Goal: Task Accomplishment & Management: Manage account settings

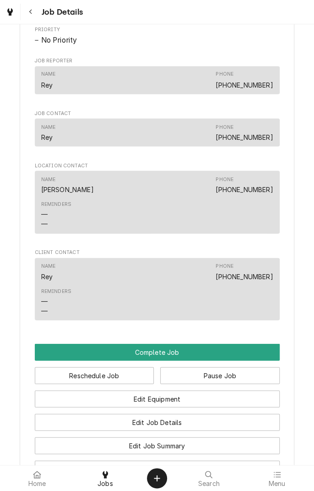
scroll to position [488, 0]
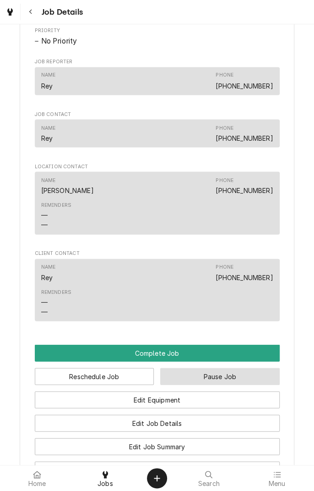
click at [260, 384] on button "Pause Job" at bounding box center [220, 376] width 120 height 17
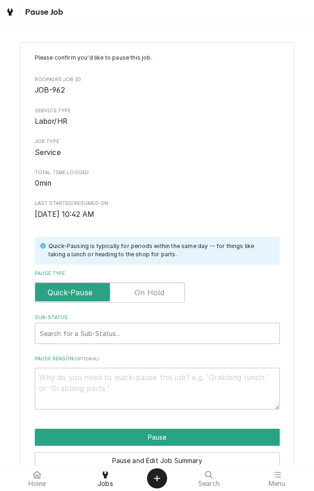
click at [163, 296] on label "Pause Type" at bounding box center [110, 292] width 150 height 20
click at [163, 296] on input "Pause Type" at bounding box center [110, 292] width 142 height 20
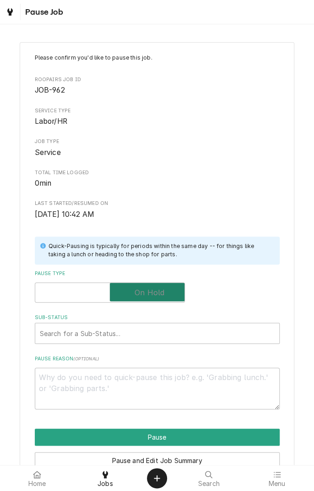
checkbox input "true"
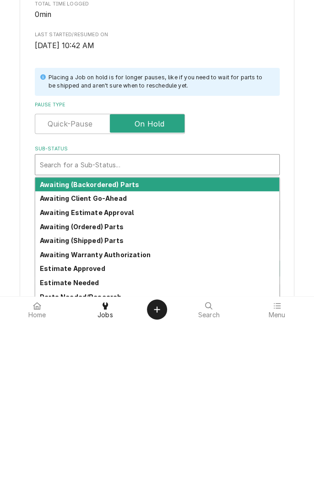
click at [111, 396] on strong "Awaiting (Ordered) Parts" at bounding box center [82, 395] width 84 height 8
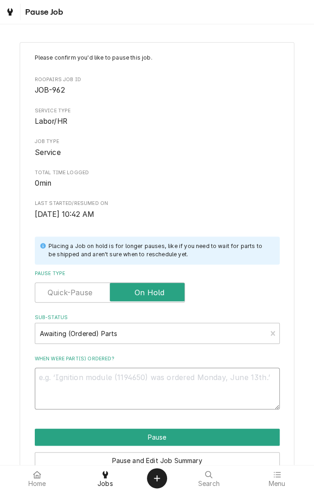
click at [219, 382] on textarea "When were part(s) ordered?" at bounding box center [157, 388] width 245 height 41
type textarea "x"
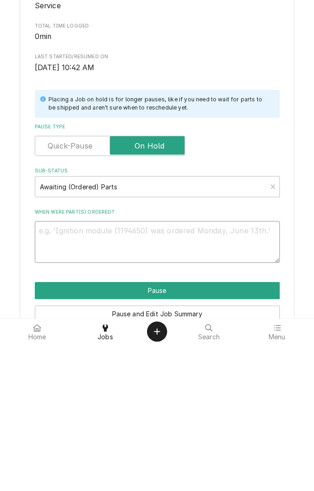
type textarea "D"
type textarea "x"
type textarea "Do"
type textarea "x"
type textarea "Doo"
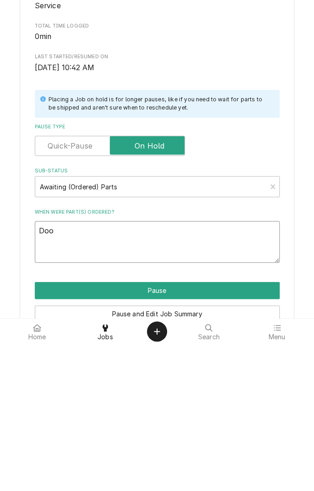
type textarea "x"
type textarea "Door"
type textarea "x"
type textarea "Door"
type textarea "x"
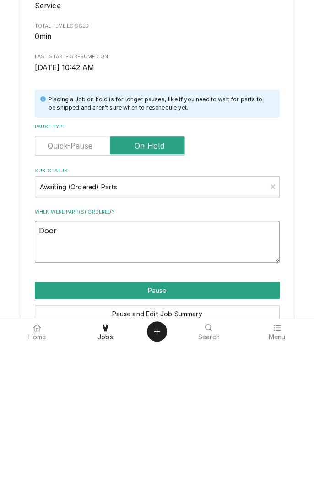
type textarea "Door h"
type textarea "x"
type textarea "Door hinges"
type textarea "x"
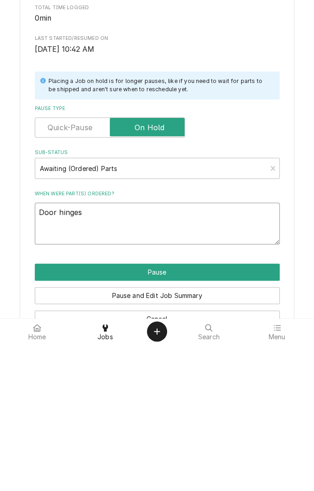
scroll to position [47, 0]
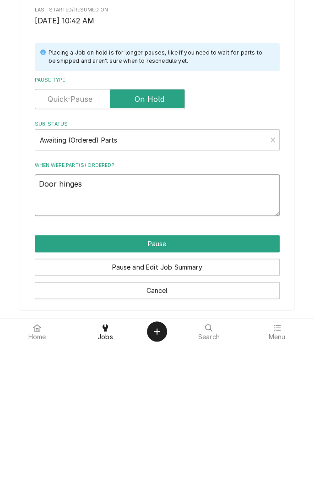
type textarea "Door hinges"
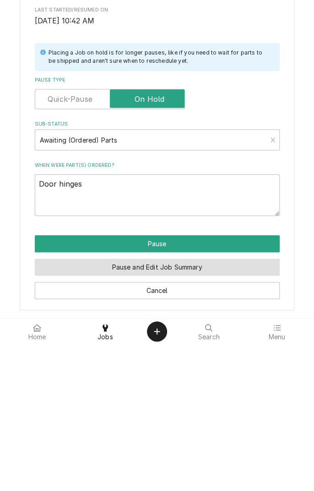
click at [225, 412] on button "Pause and Edit Job Summary" at bounding box center [157, 413] width 245 height 17
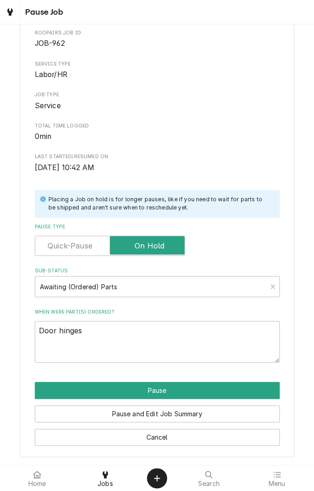
type textarea "x"
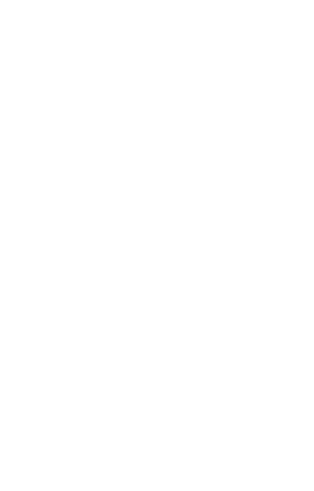
click at [241, 413] on div "Dynamic Content Wrapper" at bounding box center [157, 245] width 314 height 491
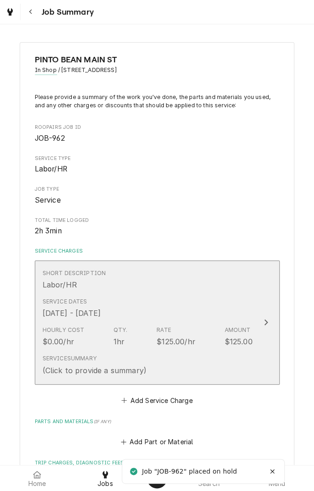
click at [255, 296] on button "Short Description Labor/HR Service Dates Oct 6, 2025 - Oct 7, 2025 Hourly Cost …" at bounding box center [157, 322] width 245 height 124
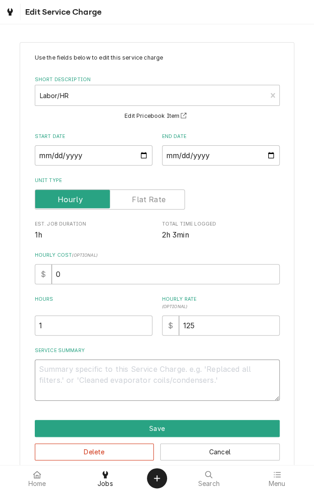
click at [188, 373] on textarea "Service Summary" at bounding box center [157, 379] width 245 height 41
type textarea "x"
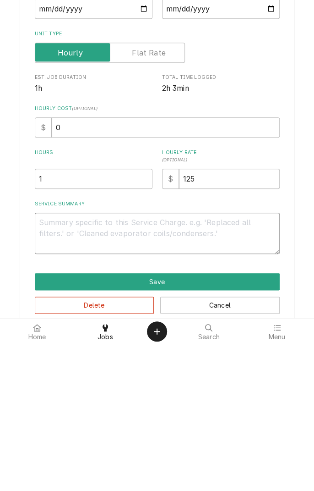
type textarea "I"
type textarea "x"
type textarea "In"
type textarea "x"
type textarea "Ins"
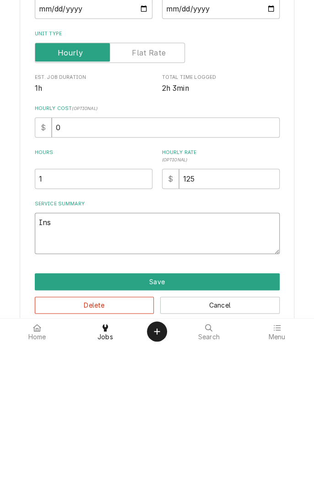
type textarea "x"
type textarea "Inst"
type textarea "x"
type textarea "Insta"
type textarea "x"
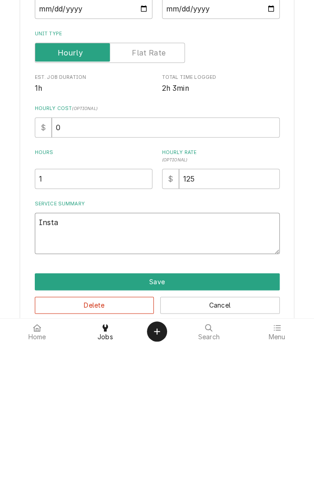
type textarea "Installed"
type textarea "x"
type textarea "Installed n"
type textarea "x"
type textarea "Installed ne"
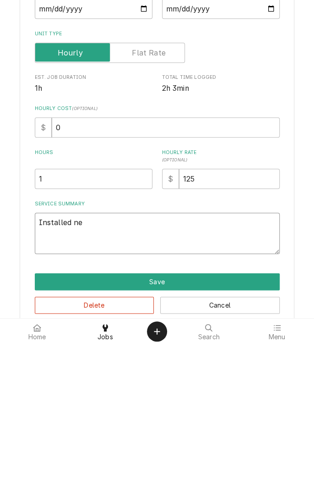
type textarea "x"
type textarea "Installed new"
type textarea "x"
type textarea "Installed ne"
type textarea "x"
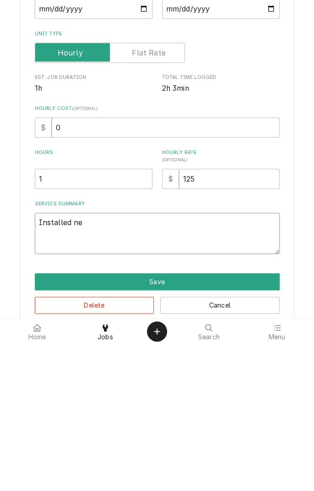
type textarea "Installed n"
type textarea "x"
type textarea "Installed"
type textarea "x"
type textarea "Installed"
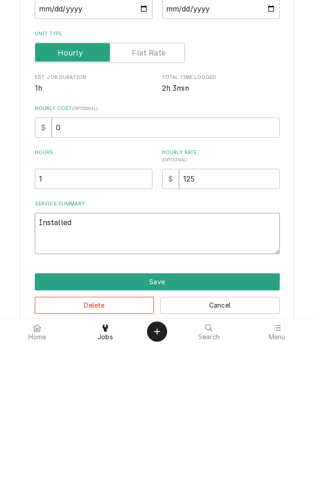
type textarea "x"
type textarea "Installe"
type textarea "x"
type textarea "Install"
type textarea "x"
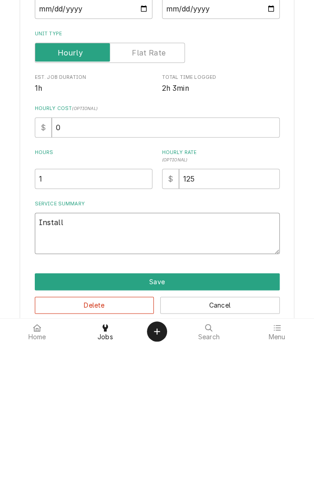
type textarea "Instal"
type textarea "x"
type textarea "Insta"
type textarea "x"
type textarea "Inst"
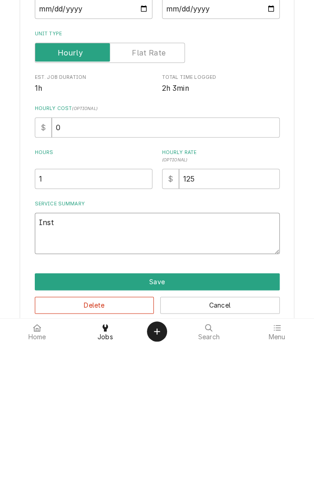
type textarea "x"
type textarea "Ins"
type textarea "x"
type textarea "In"
type textarea "x"
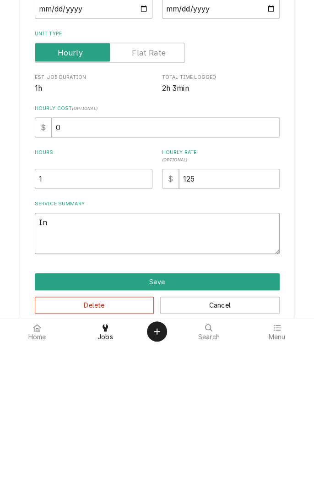
type textarea "I"
type textarea "x"
type textarea "1"
type textarea "x"
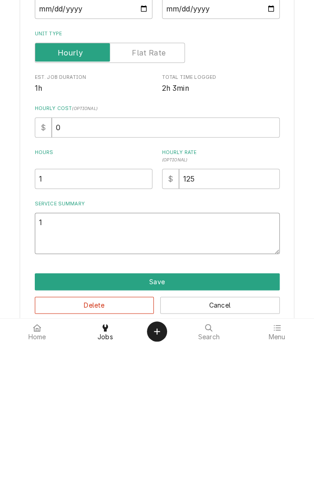
type textarea "1p"
type textarea "x"
type textarea "1"
type textarea "x"
type textarea "10"
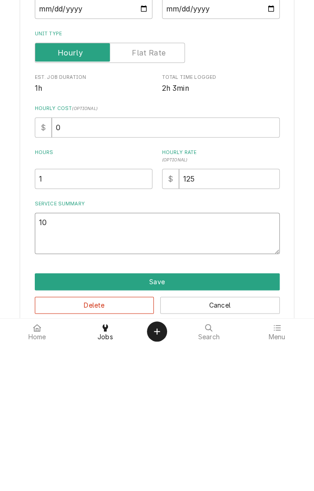
type textarea "x"
type textarea "10/"
type textarea "x"
type textarea "10/7"
type textarea "x"
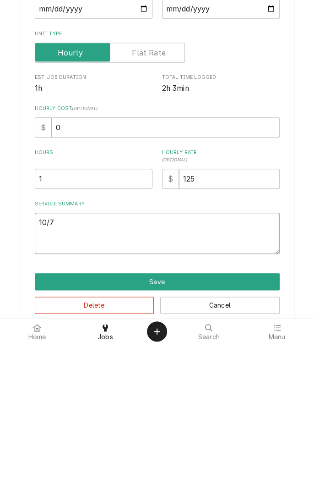
type textarea "10/7"
type textarea "x"
type textarea "10/7 i"
type textarea "x"
type textarea "10/7 in"
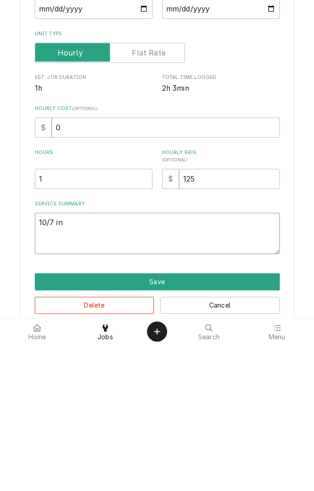
type textarea "x"
type textarea "10/7 ins"
type textarea "x"
type textarea "10/7 inst"
type textarea "x"
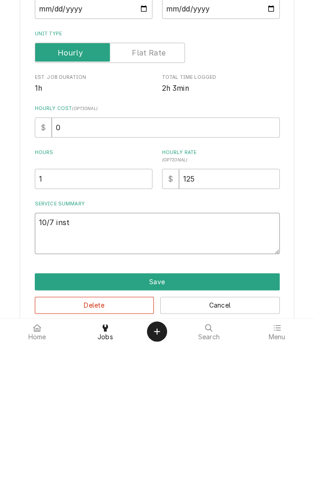
type textarea "10/7 insta"
type textarea "x"
type textarea "10/7 installed"
type textarea "x"
type textarea "10/7 installed n"
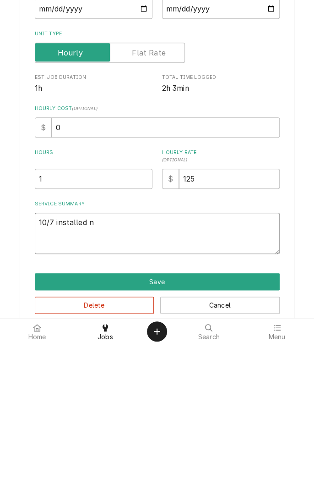
type textarea "x"
type textarea "10/7 installed ne"
type textarea "x"
type textarea "10/7 installed new"
type textarea "x"
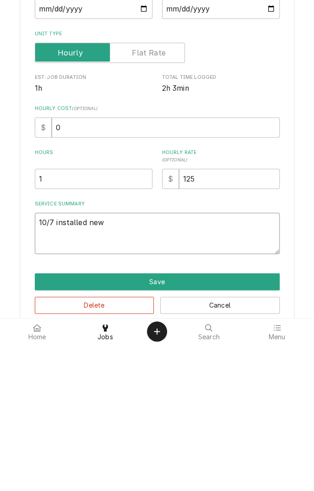
type textarea "10/7 installed new"
type textarea "x"
type textarea "10/7 installed new p"
type textarea "x"
type textarea "10/7 installed new po"
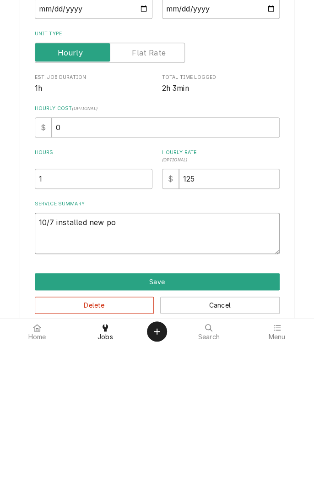
type textarea "x"
type textarea "10/7 installed new pow"
type textarea "x"
type textarea "10/7 installed new powe"
type textarea "x"
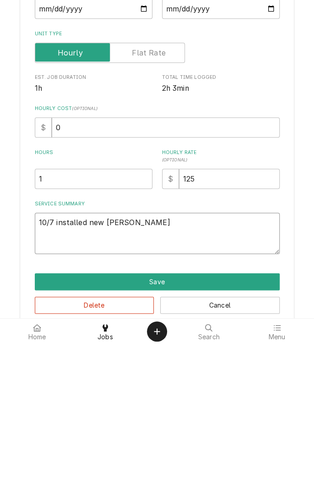
type textarea "10/7 installed new power"
type textarea "x"
type textarea "10/7 installed new power"
type textarea "x"
type textarea "10/7 installed new power s"
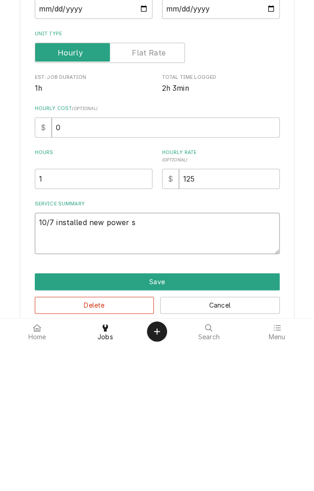
type textarea "x"
type textarea "10/7 installed new power sw"
type textarea "x"
type textarea "10/7 installed new power swi"
type textarea "x"
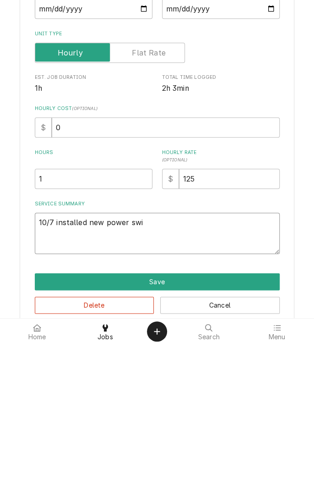
type textarea "10/7 installed new power swit"
type textarea "x"
type textarea "10/7 installed new power switc"
type textarea "x"
type textarea "10/7 installed new power switch"
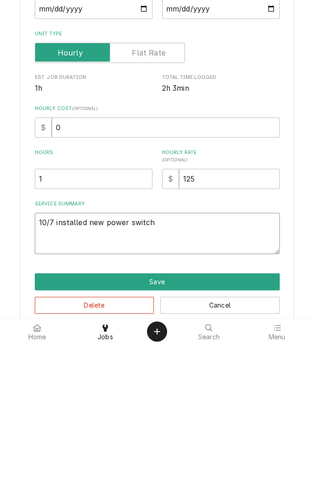
type textarea "x"
type textarea "10/7 installed new power switch a"
type textarea "x"
type textarea "10/7 installed new power switch an"
type textarea "x"
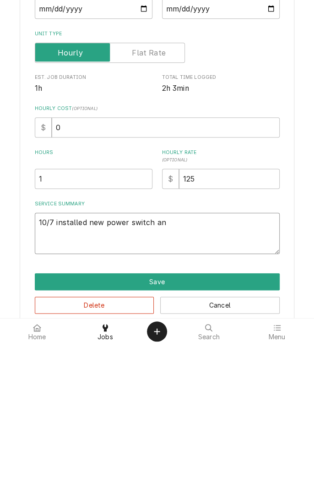
type textarea "10/7 installed new power switch and"
type textarea "x"
type textarea "10/7 installed new power switch and"
type textarea "x"
type textarea "10/7 installed new power switch and g"
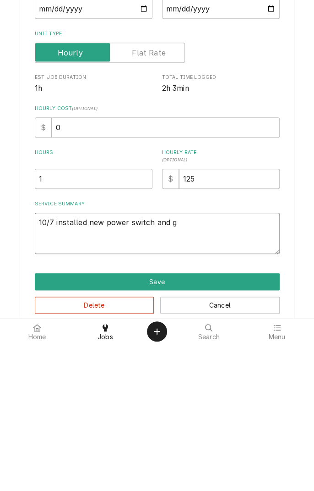
type textarea "x"
type textarea "10/7 installed new power switch and ga"
type textarea "x"
type textarea "10/7 installed new power switch and gas"
type textarea "x"
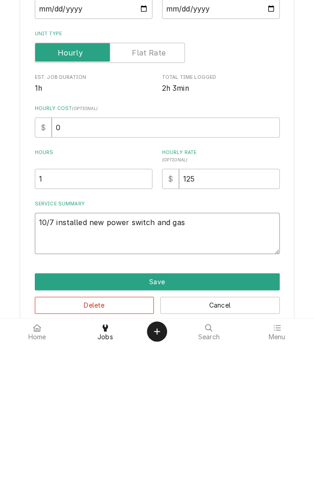
type textarea "10/7 installed new power switch and gask"
type textarea "x"
type textarea "10/7 installed new power switch and gaske"
type textarea "x"
type textarea "10/7 installed new power switch and gasket"
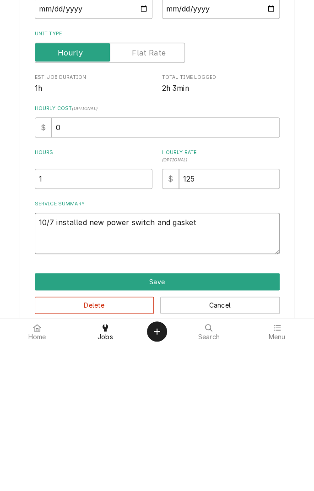
type textarea "x"
type textarea "10/7 installed new power switch and gasket"
type textarea "x"
type textarea "10/7 installed new power switch and gasket f"
type textarea "x"
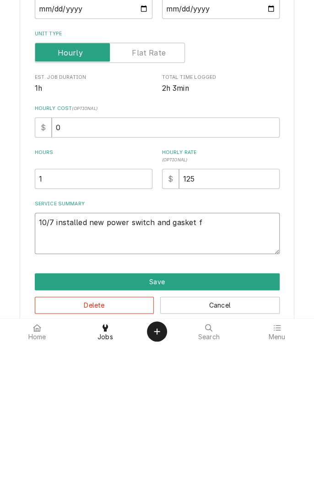
type textarea "10/7 installed new power switch and gasket fo"
type textarea "x"
type textarea "10/7 installed new power switch and gasket fou"
type textarea "x"
type textarea "10/7 installed new power switch and gasket foun"
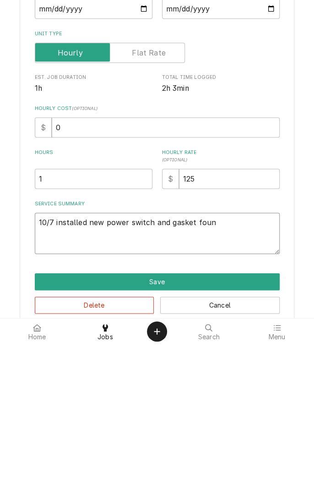
type textarea "x"
type textarea "10/7 installed new power switch and gasket found"
type textarea "x"
type textarea "10/7 installed new power switch and gasket found"
type textarea "x"
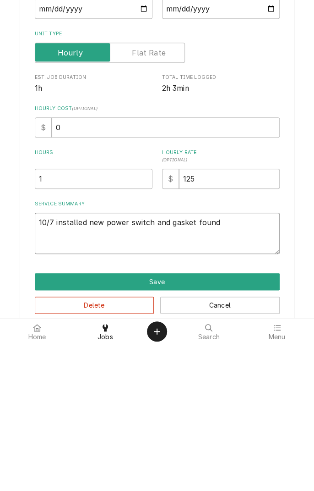
type textarea "10/7 installed new power switch and gasket found d"
type textarea "x"
type textarea "10/7 installed new power switch and gasket found do"
type textarea "x"
type textarea "10/7 installed new power switch and gasket found doo"
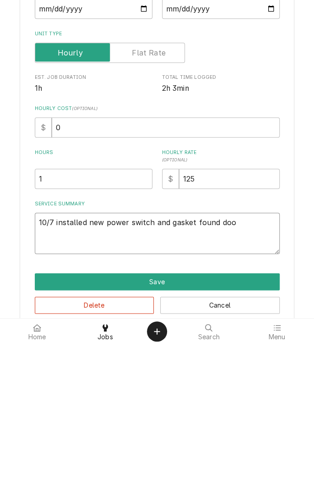
type textarea "x"
type textarea "10/7 installed new power switch and gasket found door"
type textarea "x"
type textarea "10/7 installed new power switch and gasket found door"
type textarea "x"
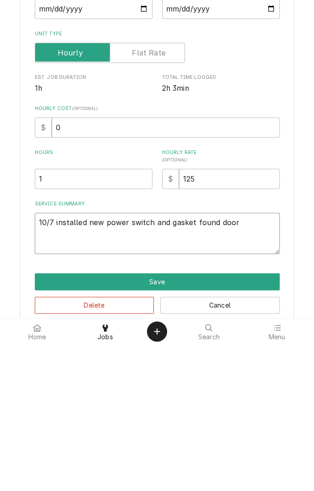
type textarea "10/7 installed new power switch and gasket found door n"
type textarea "x"
type textarea "10/7 installed new power switch and gasket found door no"
type textarea "x"
type textarea "10/7 installed new power switch and gasket found door not"
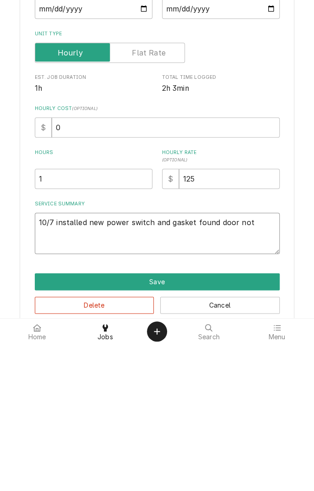
type textarea "x"
type textarea "10/7 installed new power switch and gasket found door not"
type textarea "x"
type textarea "10/7 installed new power switch and gasket found door not c"
type textarea "x"
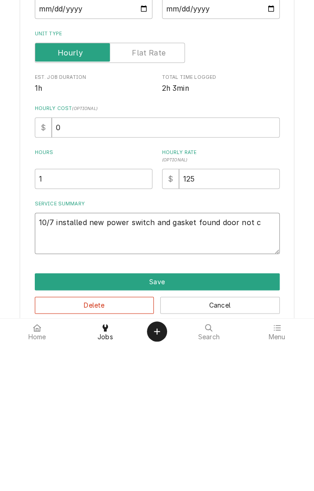
type textarea "10/7 installed new power switch and gasket found door not cl"
type textarea "x"
type textarea "10/7 installed new power switch and gasket found door not clo"
type textarea "x"
type textarea "10/7 installed new power switch and gasket found door not closing"
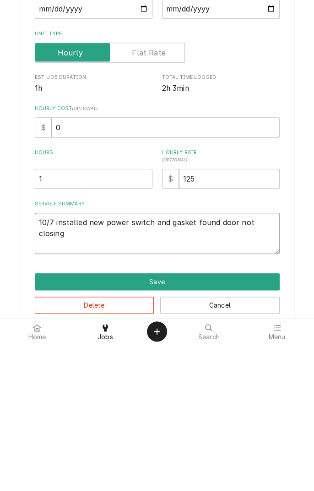
type textarea "x"
type textarea "10/7 installed new power switch and gasket found door not closing c"
type textarea "x"
type textarea "10/7 installed new power switch and gasket found door not closing co"
type textarea "x"
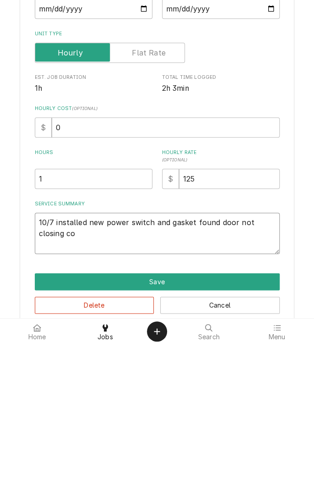
type textarea "10/7 installed new power switch and gasket found door not closing com"
type textarea "x"
type textarea "10/7 installed new power switch and gasket found door not closing comp"
type textarea "x"
type textarea "10/7 installed new power switch and gasket found door not closing compl"
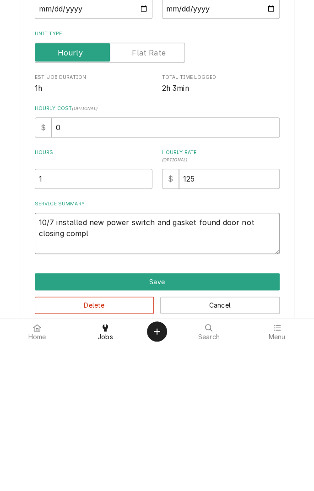
type textarea "x"
type textarea "10/7 installed new power switch and gasket found door not closing completely"
type textarea "x"
type textarea "10/7 installed new power switch and gasket found door not closing completely a"
type textarea "x"
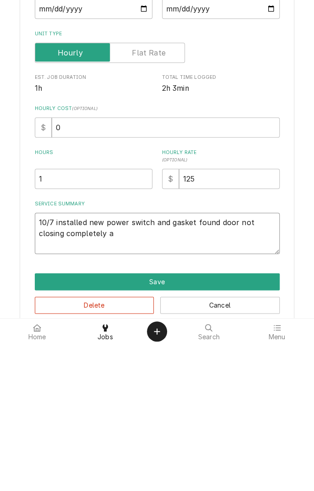
type textarea "10/7 installed new power switch and gasket found door not closing completely an"
type textarea "x"
type textarea "10/7 installed new power switch and gasket found door not closing completely and"
type textarea "x"
type textarea "10/7 installed new power switch and gasket found door not closing completely and"
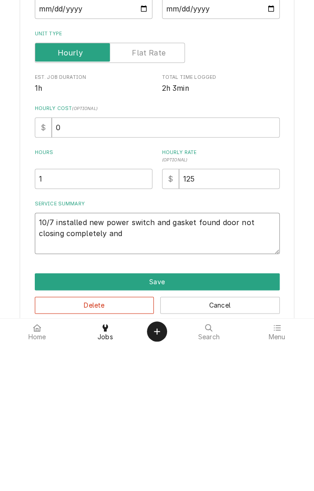
type textarea "x"
type textarea "10/7 installed new power switch and gasket found door not closing completely an…"
type textarea "x"
type textarea "10/7 installed new power switch and gasket found door not closing completely an…"
type textarea "x"
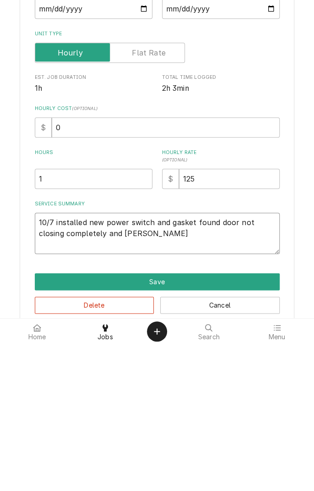
type textarea "10/7 installed new power switch and gasket found door not closing completely an…"
type textarea "x"
type textarea "10/7 installed new power switch and gasket found door not closing completely an…"
type textarea "x"
type textarea "10/7 installed new power switch and gasket found door not closing completely an…"
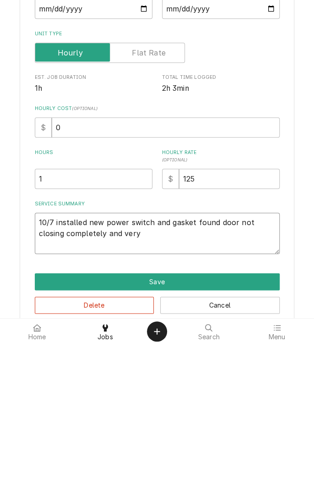
type textarea "x"
type textarea "10/7 installed new power switch and gasket found door not closing completely an…"
type textarea "x"
type textarea "10/7 installed new power switch and gasket found door not closing completely an…"
type textarea "x"
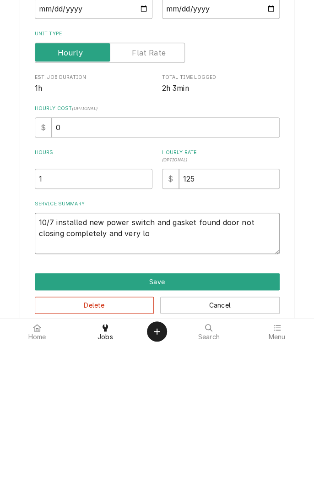
type textarea "10/7 installed new power switch and gasket found door not closing completely an…"
type textarea "x"
type textarea "10/7 installed new power switch and gasket found door not closing completely an…"
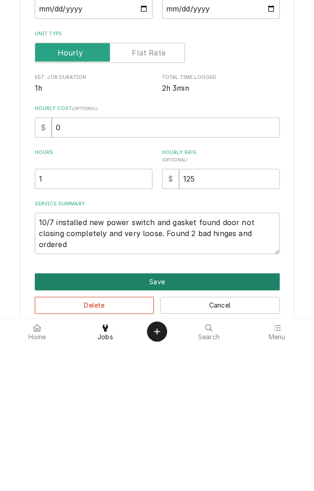
click at [274, 428] on button "Save" at bounding box center [157, 428] width 245 height 17
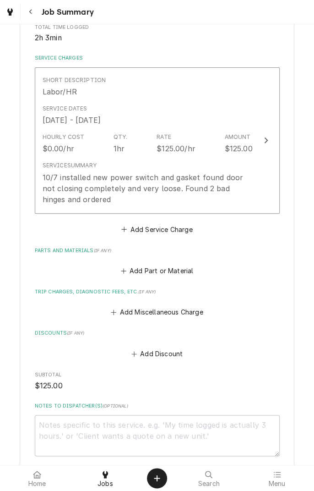
scroll to position [193, 0]
click at [139, 271] on button "Add Part or Material" at bounding box center [157, 270] width 76 height 13
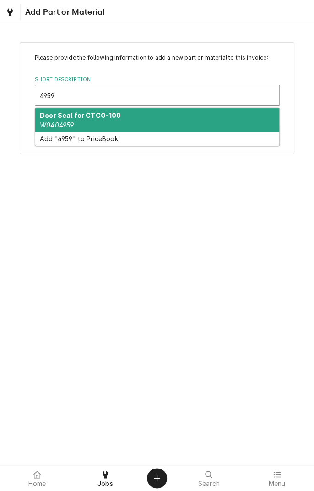
click at [153, 125] on div "Door Seal for CTCO-100 W0404959" at bounding box center [157, 120] width 244 height 24
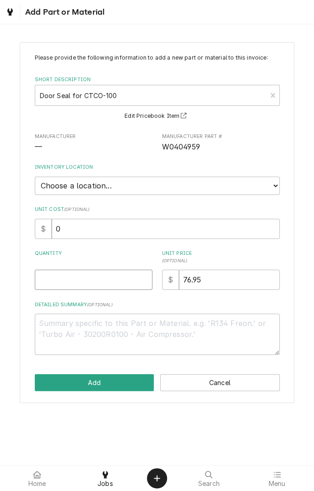
click at [100, 275] on input "Quantity" at bounding box center [94, 279] width 118 height 20
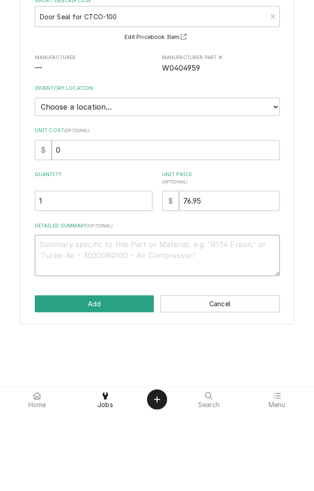
click at [167, 335] on textarea "Detailed Summary ( optional )" at bounding box center [157, 333] width 245 height 41
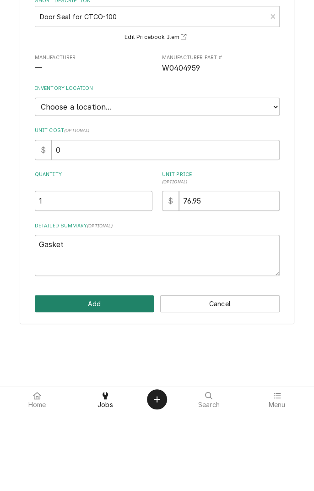
click at [121, 384] on button "Add" at bounding box center [95, 382] width 120 height 17
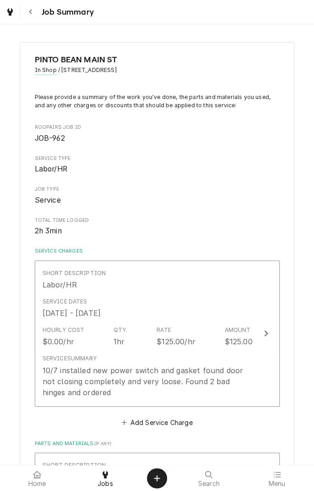
scroll to position [193, 0]
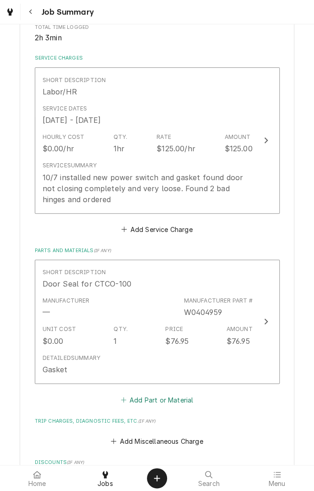
click at [176, 399] on button "Add Part or Material" at bounding box center [157, 399] width 76 height 13
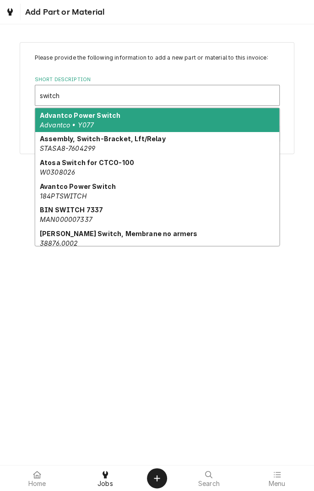
click at [114, 172] on div "Atosa Switch for CTCO-100 W0308026" at bounding box center [157, 167] width 244 height 24
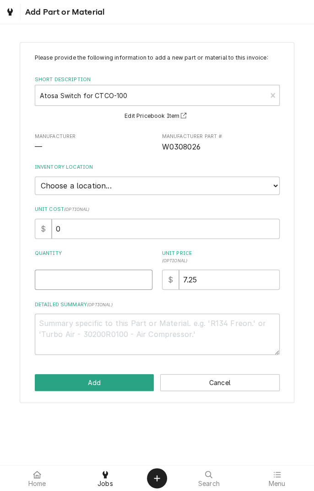
click at [96, 274] on input "Quantity" at bounding box center [94, 279] width 118 height 20
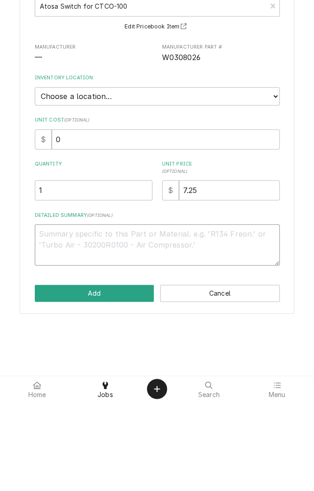
click at [156, 327] on textarea "Detailed Summary ( optional )" at bounding box center [157, 333] width 245 height 41
click at [165, 177] on select "Choose a location... Gino's Truck Jason's Truck Skips Service Warehouse" at bounding box center [157, 185] width 245 height 18
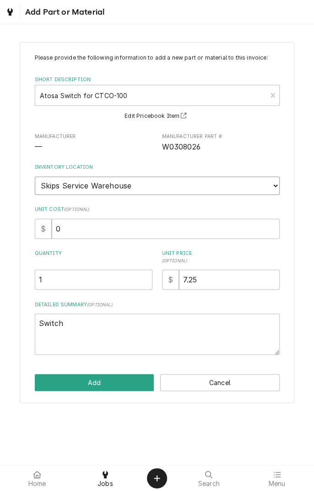
click at [35, 176] on select "Choose a location... Gino's Truck Jason's Truck Skips Service Warehouse" at bounding box center [157, 185] width 245 height 18
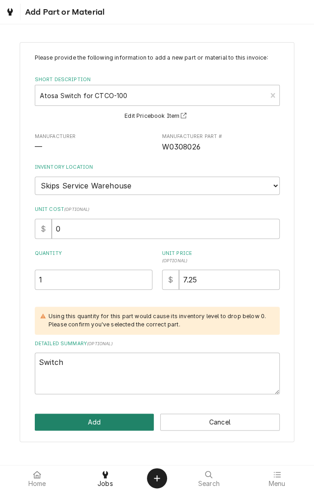
click at [115, 417] on button "Add" at bounding box center [95, 421] width 120 height 17
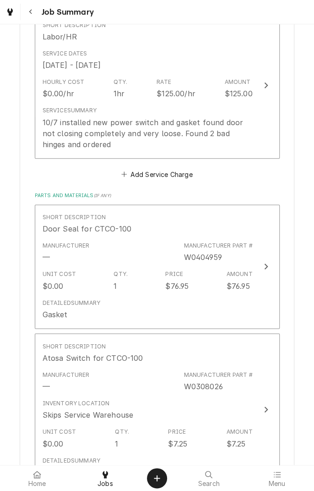
scroll to position [241, 0]
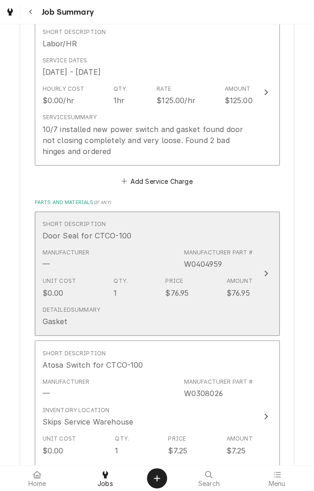
click at [175, 242] on div "Short Description Door Seal for CTCO-100" at bounding box center [148, 230] width 210 height 28
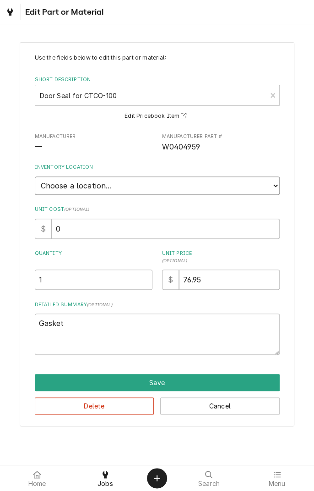
click at [139, 186] on select "Choose a location... Gino's Truck Jason's Truck Skips Service Warehouse" at bounding box center [157, 185] width 245 height 18
click at [35, 176] on select "Choose a location... Gino's Truck Jason's Truck Skips Service Warehouse" at bounding box center [157, 185] width 245 height 18
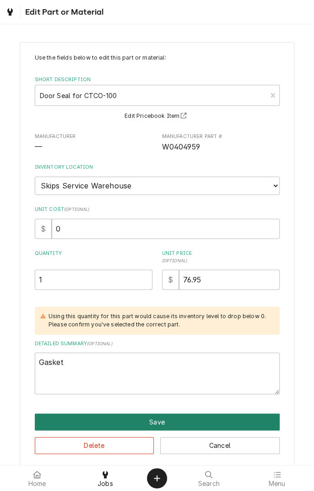
click at [186, 421] on button "Save" at bounding box center [157, 421] width 245 height 17
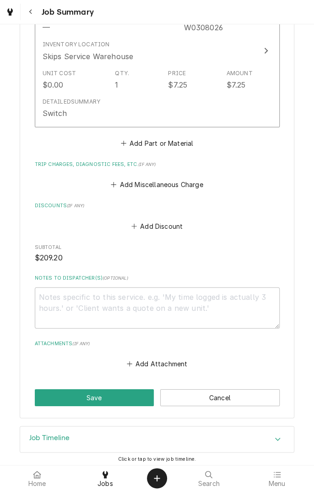
scroll to position [639, 0]
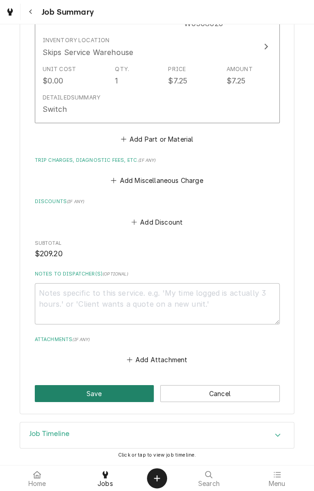
click at [110, 393] on button "Save" at bounding box center [95, 393] width 120 height 17
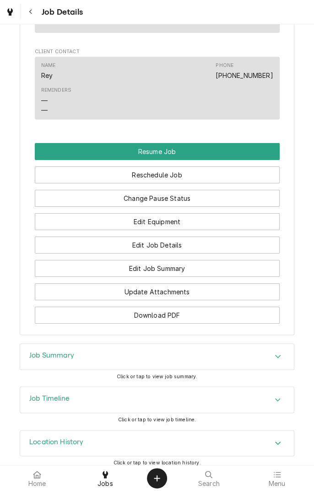
scroll to position [872, 0]
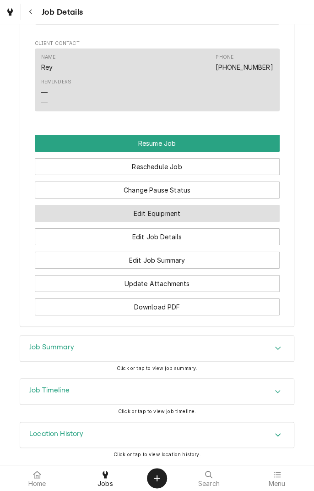
click at [188, 212] on button "Edit Equipment" at bounding box center [157, 213] width 245 height 17
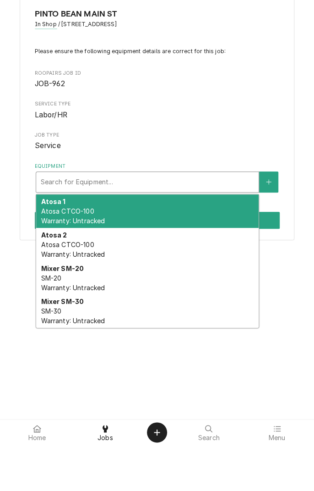
click at [156, 257] on div "Atosa 1 Atosa CTCO-100 Warranty: Untracked" at bounding box center [147, 256] width 223 height 33
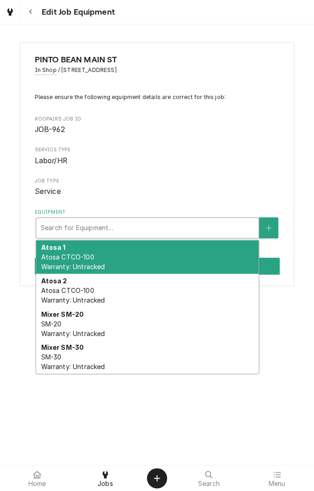
click at [137, 294] on div "Atosa 2 Atosa CTCO-100 Warranty: Untracked" at bounding box center [147, 290] width 223 height 33
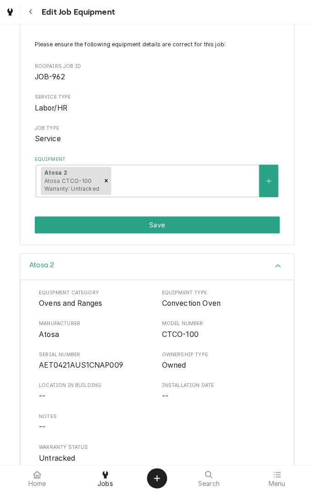
scroll to position [59, 0]
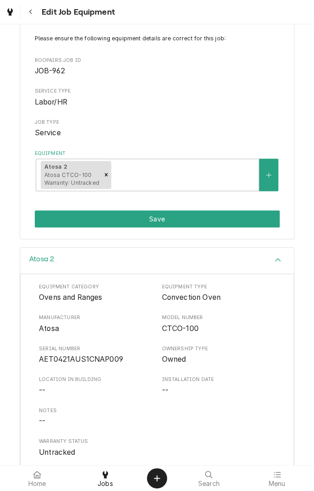
click at [183, 217] on button "Save" at bounding box center [157, 218] width 245 height 17
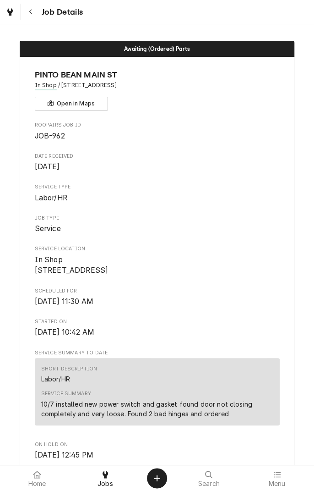
click at [34, 13] on div "Navigate back" at bounding box center [30, 11] width 9 height 9
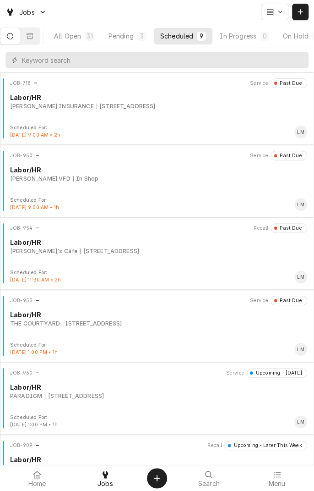
click at [300, 35] on div "On Hold" at bounding box center [296, 36] width 26 height 10
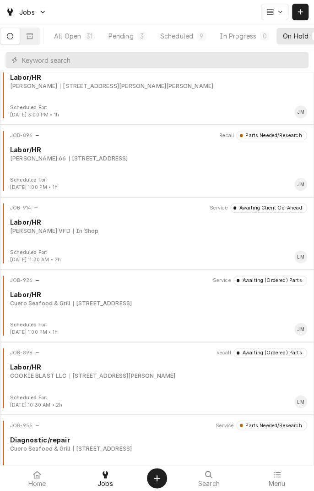
scroll to position [243, 0]
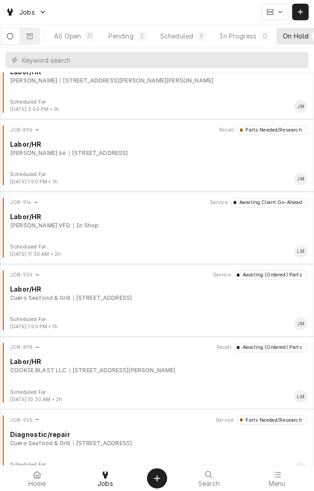
click at [279, 312] on div "JOB-926 Service Awaiting (Ordered) Parts Labor/HR Cuero Seafood & Grill [STREET…" at bounding box center [157, 293] width 307 height 46
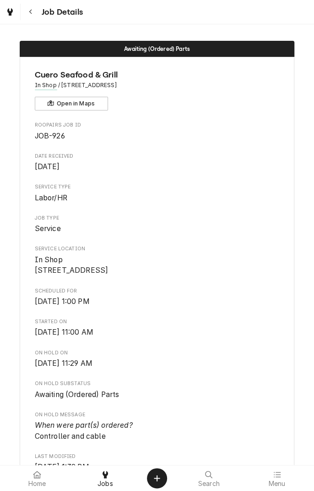
click at [30, 17] on button "Navigate back" at bounding box center [30, 12] width 16 height 16
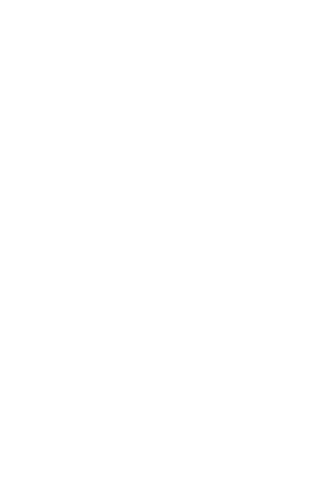
click at [33, 11] on div "Dynamic Content Wrapper" at bounding box center [157, 245] width 314 height 491
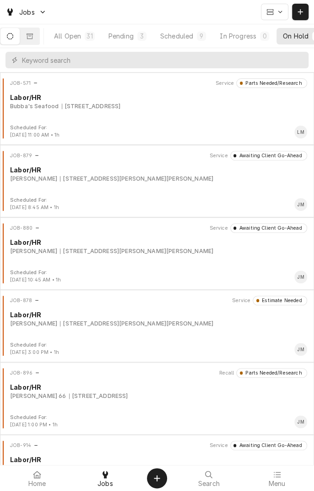
scroll to position [549, 0]
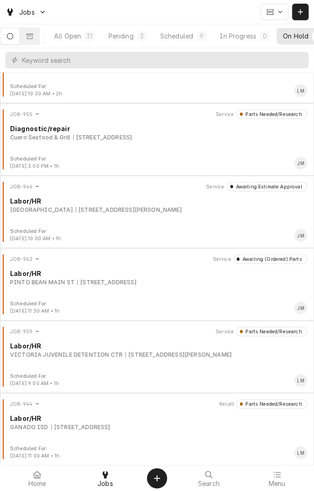
click at [153, 358] on div "JOB-959 Service Parts Needed/Research Labor/HR VICTORIA JUVENILE DETENTION CTR …" at bounding box center [157, 349] width 307 height 46
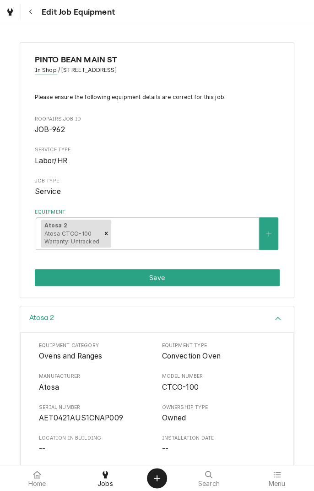
click at [35, 11] on div "Navigate back" at bounding box center [30, 11] width 9 height 9
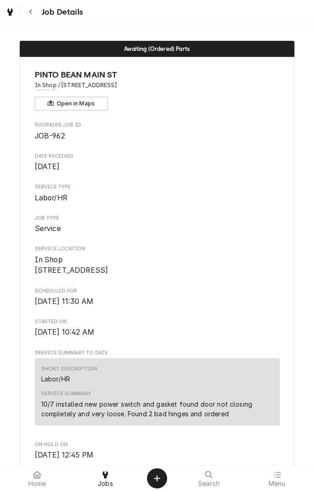
click at [11, 19] on link "Dynamic Content Wrapper" at bounding box center [10, 12] width 16 height 16
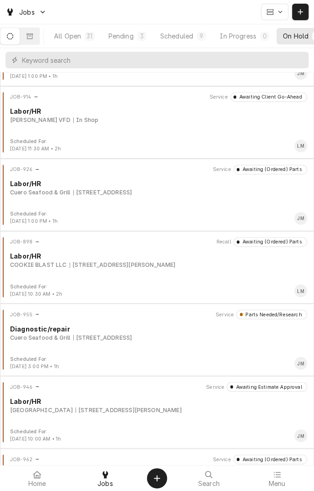
scroll to position [350, 0]
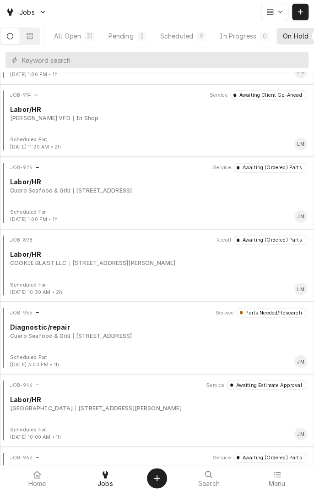
click at [164, 405] on div "[STREET_ADDRESS][PERSON_NAME]" at bounding box center [129, 408] width 106 height 8
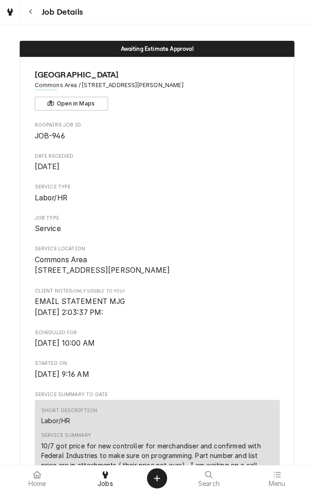
click at [22, 26] on div "Awaiting Estimate Approval UNIVERSITY OF HOUSTON-VICTORIA Commons Area / 3006 N…" at bounding box center [157, 244] width 314 height 440
click at [37, 10] on button "Navigate back" at bounding box center [30, 12] width 16 height 16
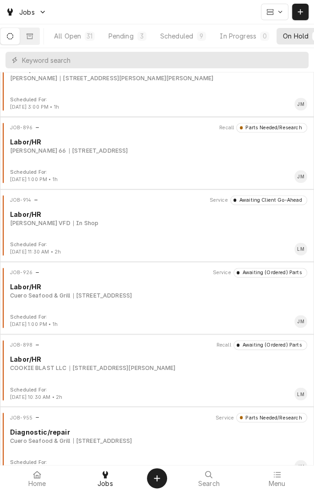
scroll to position [246, 0]
click at [204, 298] on div "JOB-926 Service Awaiting (Ordered) Parts Labor/HR Cuero Seafood & Grill [STREET…" at bounding box center [157, 290] width 307 height 46
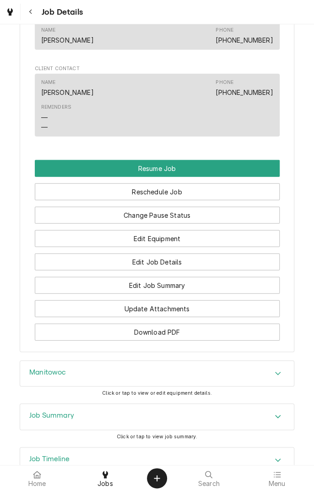
scroll to position [725, 0]
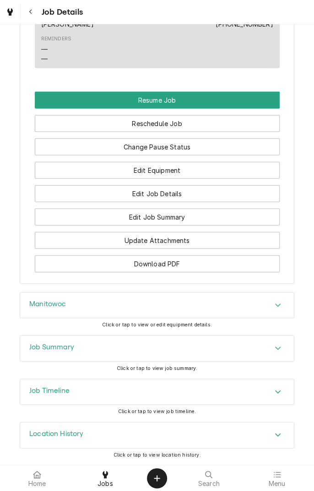
click at [52, 310] on div "Manitowoc" at bounding box center [47, 305] width 37 height 11
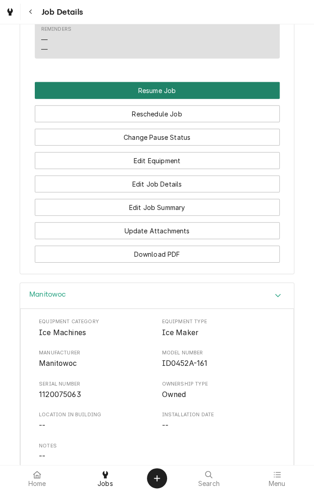
click at [236, 96] on button "Resume Job" at bounding box center [157, 90] width 245 height 17
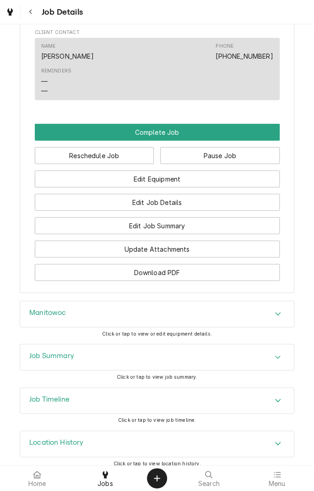
scroll to position [629, 0]
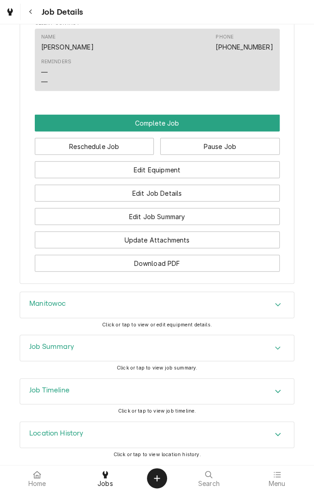
click at [284, 306] on div "Accordion Header" at bounding box center [278, 304] width 14 height 11
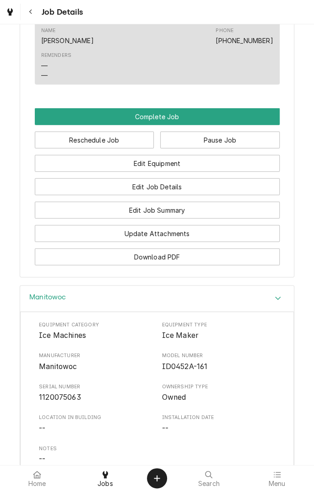
scroll to position [627, 0]
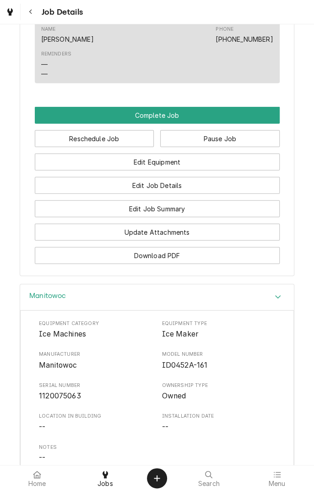
click at [34, 15] on div "Navigate back" at bounding box center [30, 11] width 9 height 9
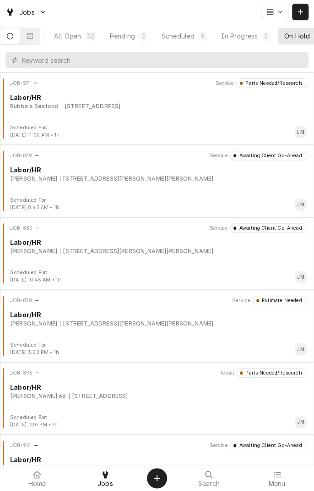
click at [190, 34] on div "Scheduled" at bounding box center [178, 36] width 33 height 10
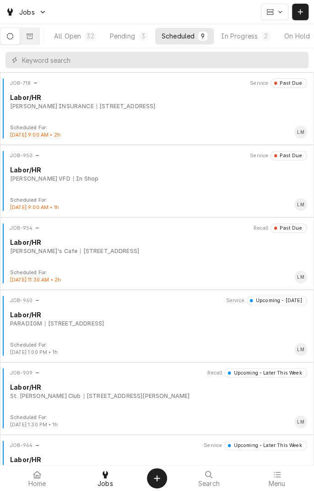
click at [133, 35] on div "Pending" at bounding box center [122, 36] width 25 height 10
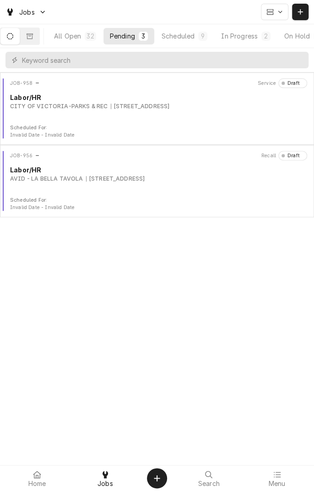
click at [249, 32] on div "In Progress" at bounding box center [239, 36] width 37 height 10
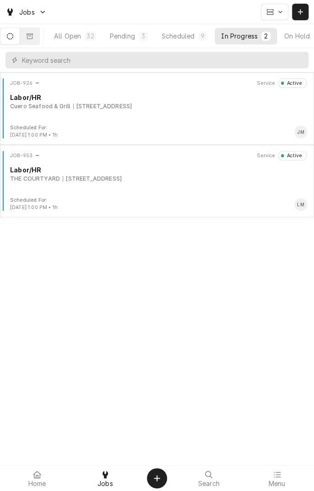
click at [236, 110] on div "JOB-926 Service Active Labor/HR Cuero Seafood & Grill 1604 Houston Hwy 1604 Hou…" at bounding box center [157, 101] width 307 height 46
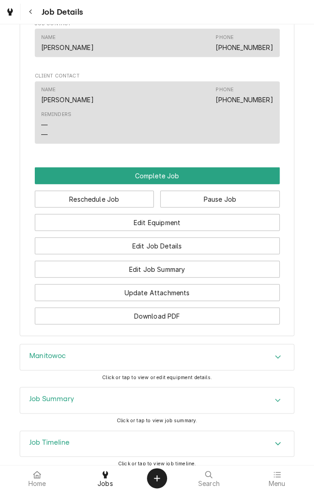
scroll to position [629, 0]
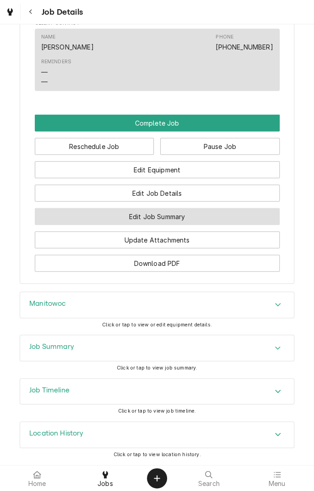
click at [93, 223] on button "Edit Job Summary" at bounding box center [157, 216] width 245 height 17
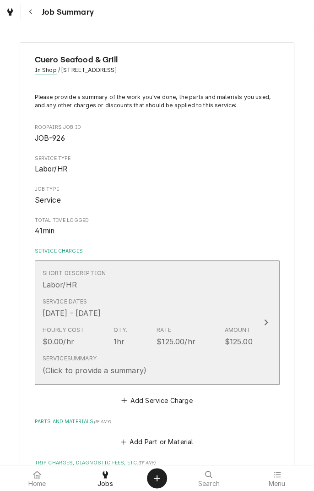
click at [269, 321] on div "Update Line Item" at bounding box center [266, 322] width 12 height 11
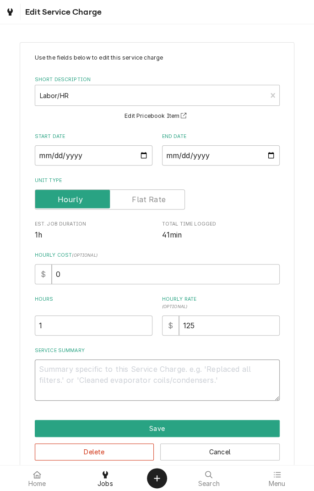
click at [156, 379] on textarea "Service Summary" at bounding box center [157, 379] width 245 height 41
type textarea "x"
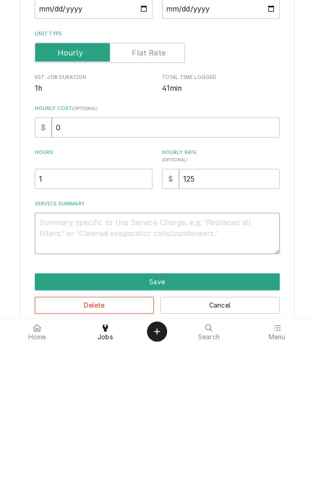
type textarea "1"
type textarea "x"
type textarea "10"
type textarea "x"
type textarea "10/"
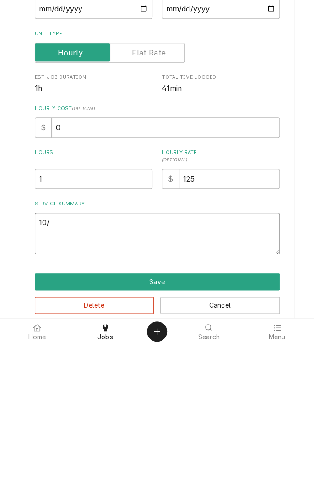
type textarea "x"
type textarea "10/7"
type textarea "x"
click at [173, 380] on textarea "10/7" at bounding box center [157, 379] width 245 height 41
type textarea "10/7"
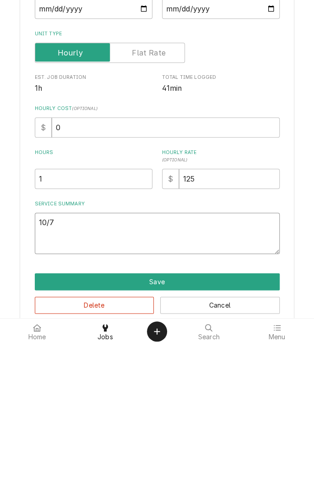
type textarea "x"
type textarea "10/7 o"
type textarea "x"
type textarea "10/7 or"
type textarea "x"
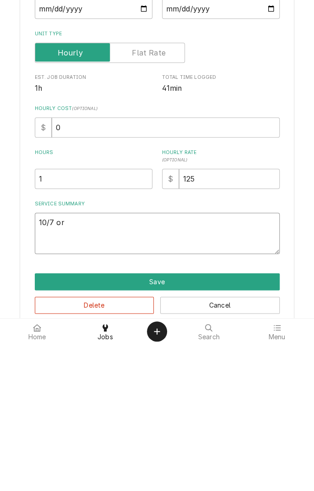
type textarea "10/7 ord"
type textarea "x"
type textarea "10/7 orde"
type textarea "x"
type textarea "10/7 order"
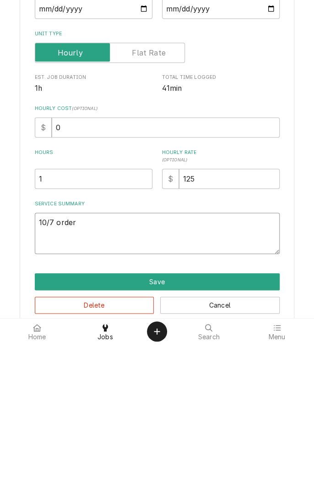
type textarea "x"
type textarea "10/7 ordere"
type textarea "x"
type textarea "10/7 ordered"
type textarea "x"
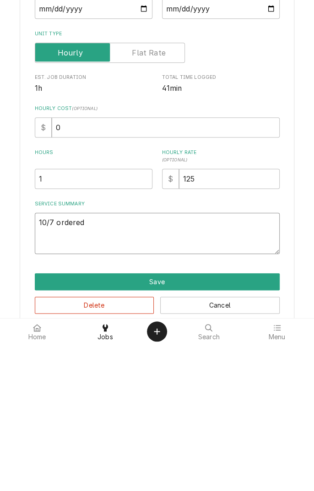
type textarea "10/7 ordered"
type textarea "x"
type textarea "10/7 ordered l"
type textarea "x"
type textarea "10/7 ordered lc"
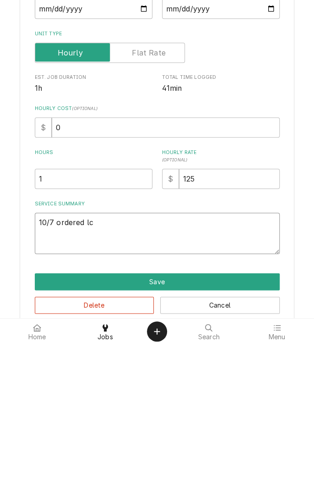
type textarea "x"
type textarea "10/7 ordered lcg"
type textarea "x"
type textarea "10/7 ordered lc"
type textarea "x"
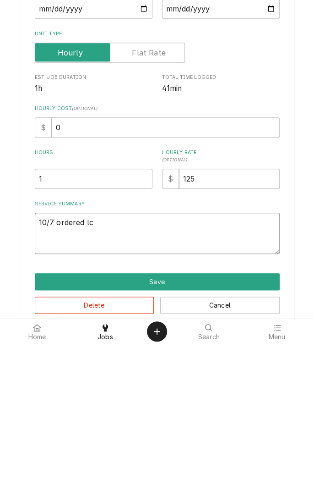
type textarea "10/7 ordered lcd"
type textarea "x"
type textarea "10/7 ordered LCD"
type textarea "x"
type textarea "10/7 ordered LCD c"
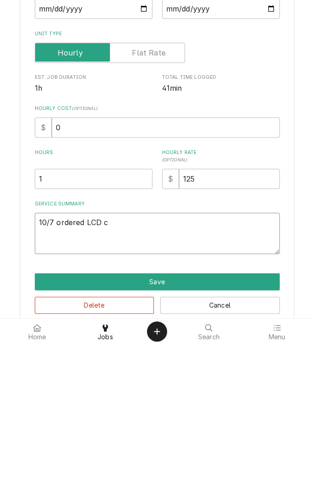
type textarea "x"
type textarea "10/7 ordered LCD ca"
type textarea "x"
type textarea "10/7 ordered LCD cab"
type textarea "x"
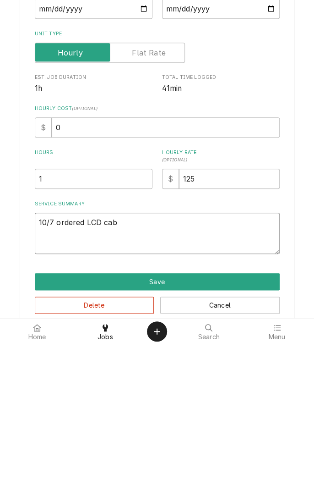
type textarea "10/7 ordered LCD cable"
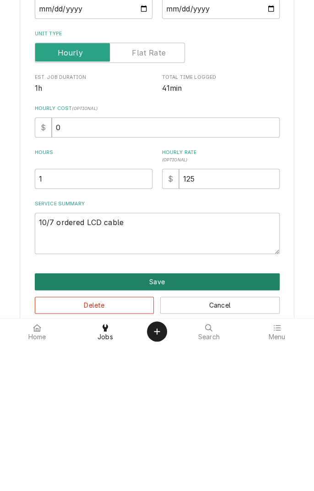
click at [231, 420] on button "Save" at bounding box center [157, 428] width 245 height 17
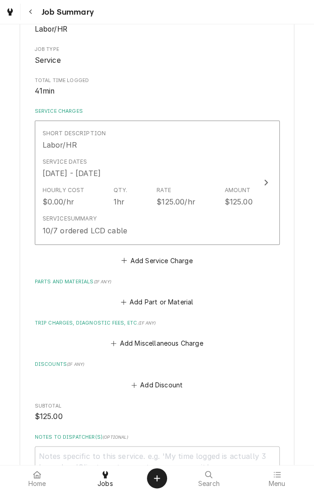
scroll to position [345, 0]
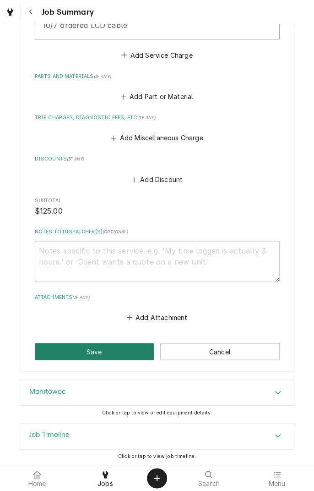
click at [125, 349] on button "Save" at bounding box center [95, 351] width 120 height 17
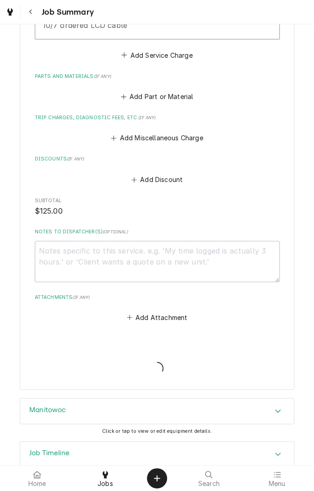
type textarea "x"
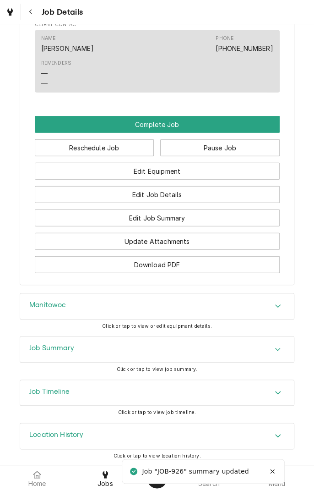
scroll to position [711, 0]
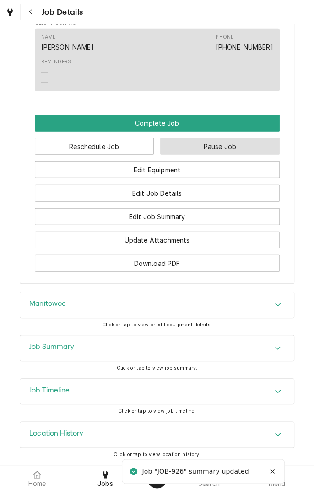
click at [252, 154] on button "Pause Job" at bounding box center [220, 146] width 120 height 17
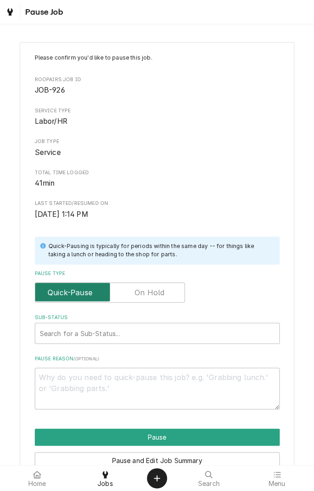
click at [170, 285] on input "Pause Type" at bounding box center [110, 292] width 142 height 20
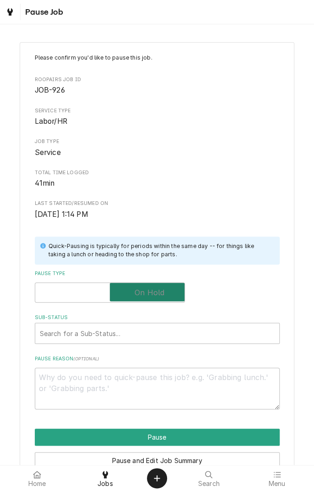
checkbox input "true"
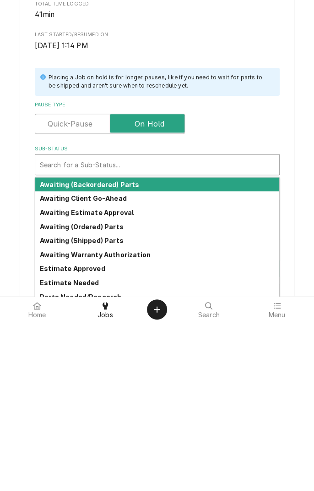
click at [109, 398] on strong "Awaiting (Ordered) Parts" at bounding box center [82, 395] width 84 height 8
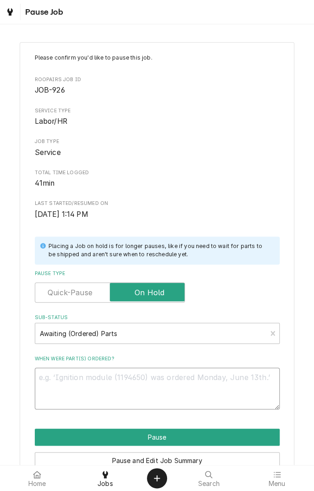
click at [194, 391] on textarea "When were part(s) ordered?" at bounding box center [157, 388] width 245 height 41
type textarea "x"
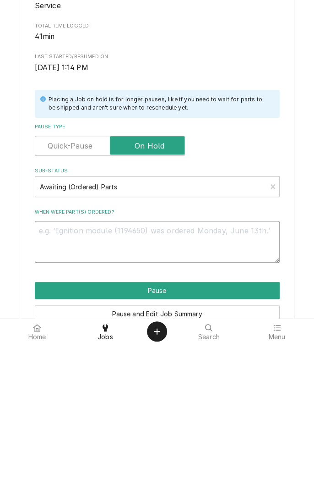
type textarea "C"
type textarea "x"
type textarea "Ca"
type textarea "x"
type textarea "Cab"
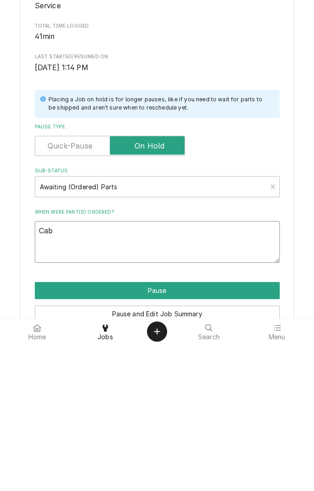
type textarea "x"
type textarea "Cabl"
type textarea "x"
type textarea "Cable"
type textarea "x"
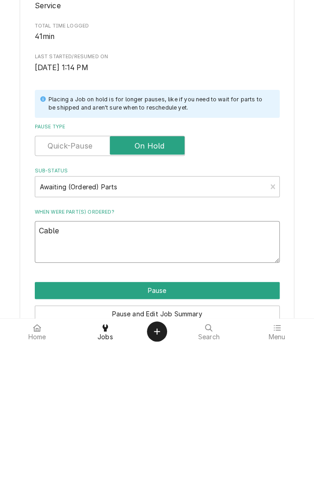
type textarea "Cable"
click at [223, 436] on button "Pause" at bounding box center [157, 436] width 245 height 17
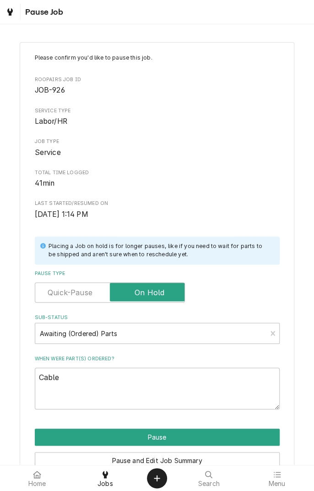
type textarea "x"
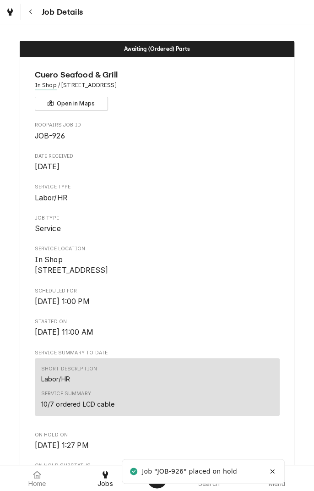
click at [6, 17] on div "Dynamic Content Wrapper" at bounding box center [10, 11] width 13 height 13
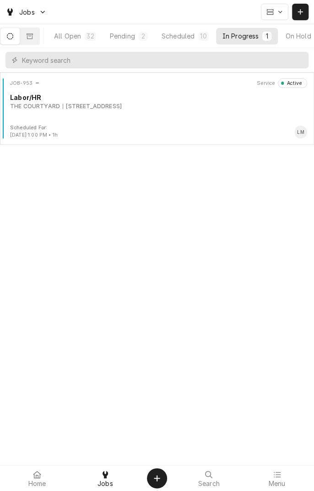
click at [76, 40] on button "All Open 32" at bounding box center [75, 36] width 55 height 16
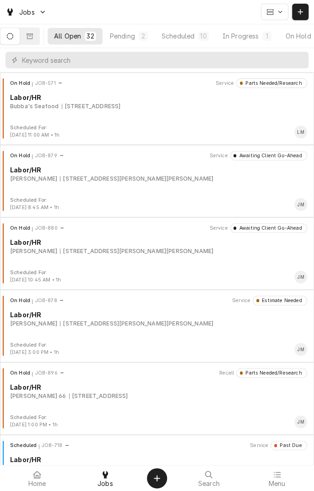
click at [139, 42] on button "Pending 2" at bounding box center [129, 36] width 51 height 16
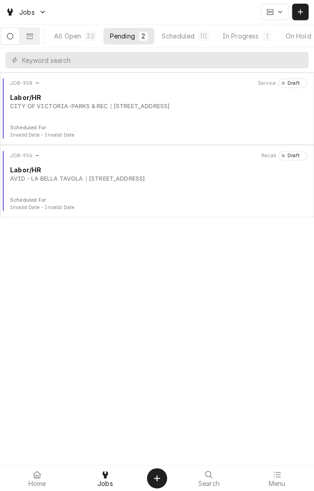
click at [192, 39] on div "Scheduled" at bounding box center [178, 36] width 33 height 10
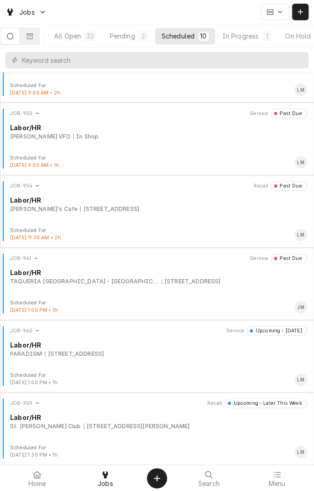
scroll to position [43, 0]
click at [219, 281] on div "1604 Houston Hwy 1604 Houston Hwy, Victoria, TX 77901" at bounding box center [191, 281] width 59 height 8
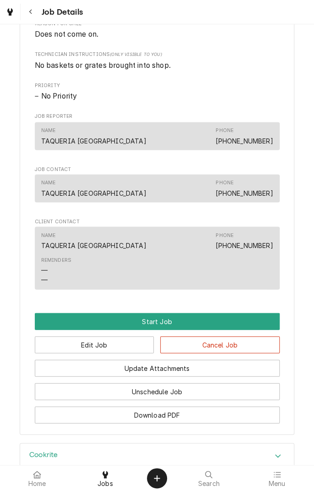
scroll to position [475, 0]
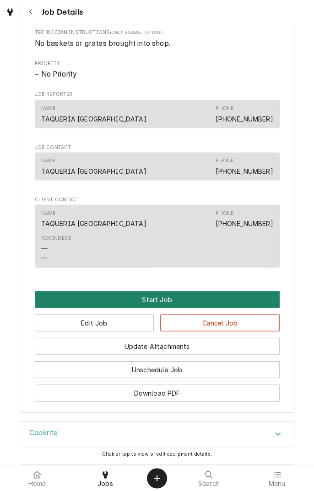
click at [178, 307] on button "Start Job" at bounding box center [157, 299] width 245 height 17
